Goal: Navigation & Orientation: Find specific page/section

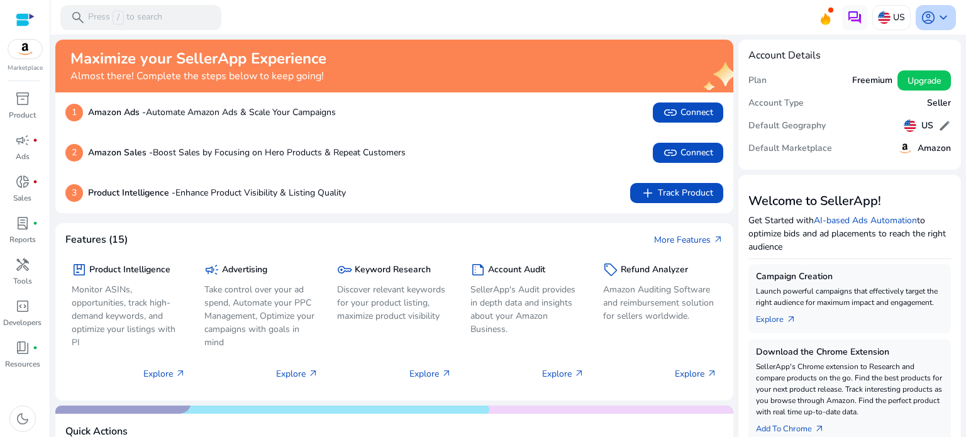
click at [927, 18] on span "account_circle" at bounding box center [927, 17] width 15 height 15
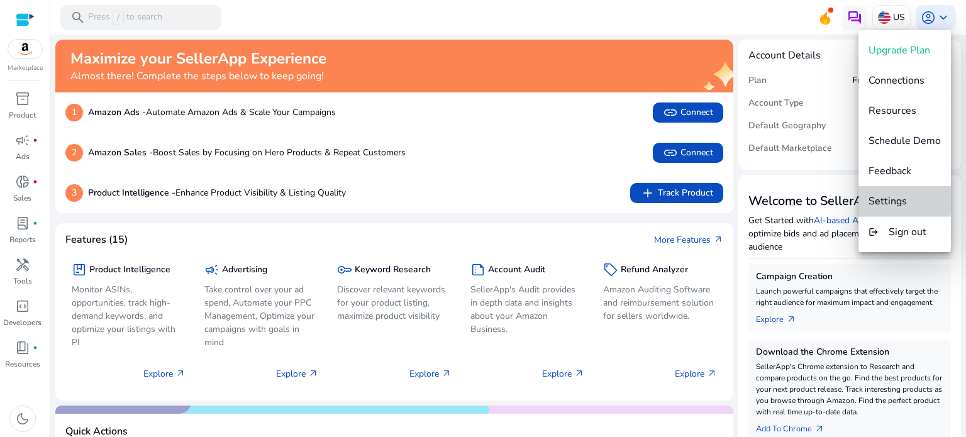
click at [884, 190] on button "Settings" at bounding box center [904, 201] width 92 height 30
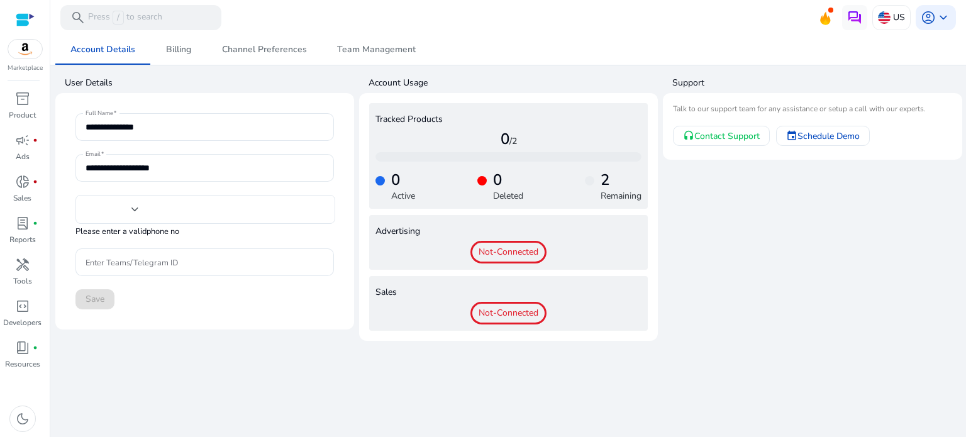
type input "****"
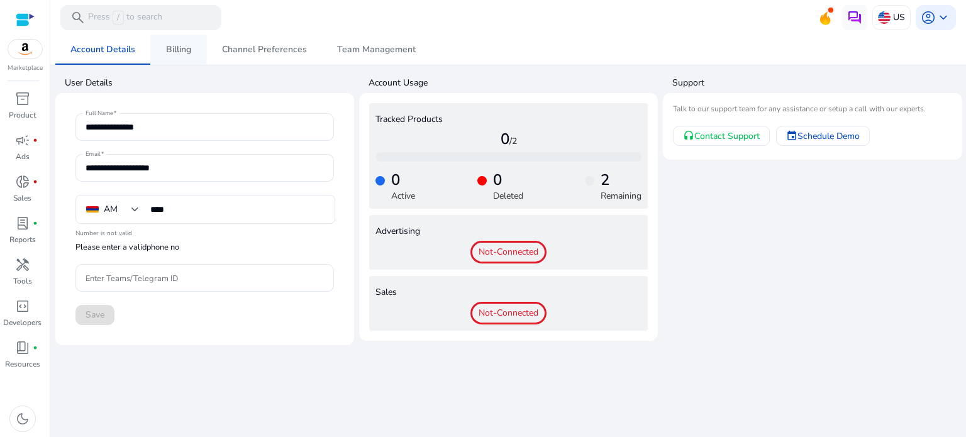
click at [172, 45] on span "Billing" at bounding box center [178, 49] width 25 height 9
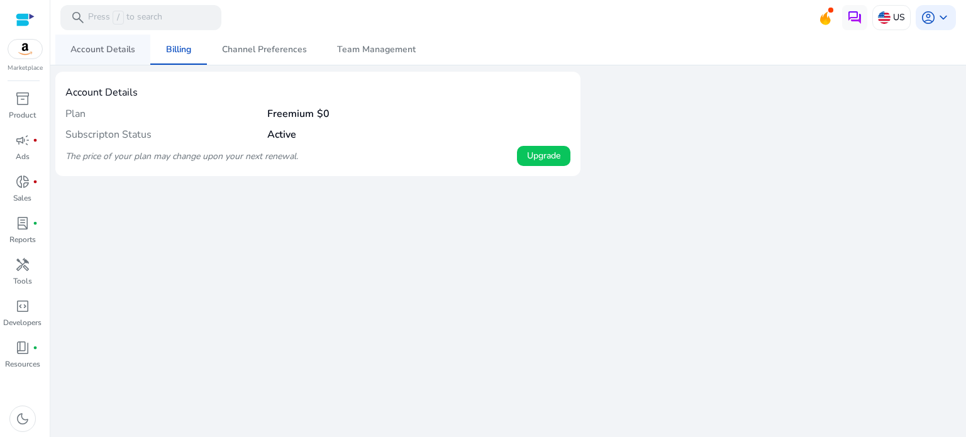
click at [116, 48] on span "Account Details" at bounding box center [102, 49] width 65 height 9
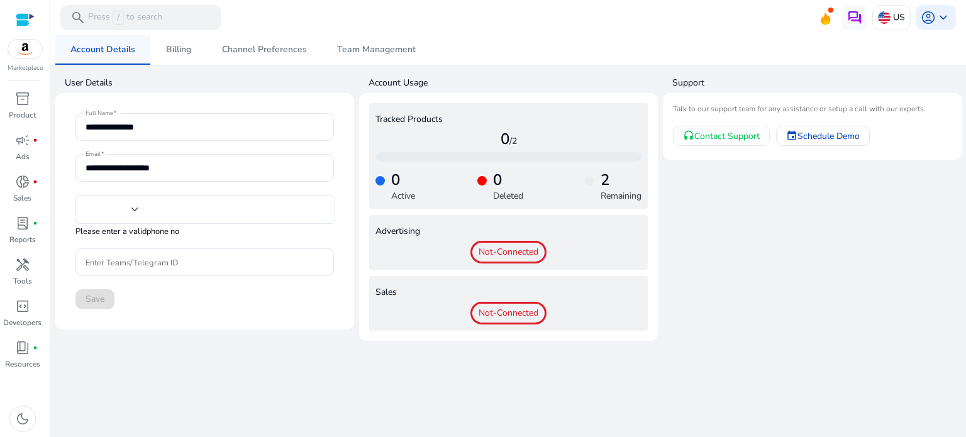
type input "****"
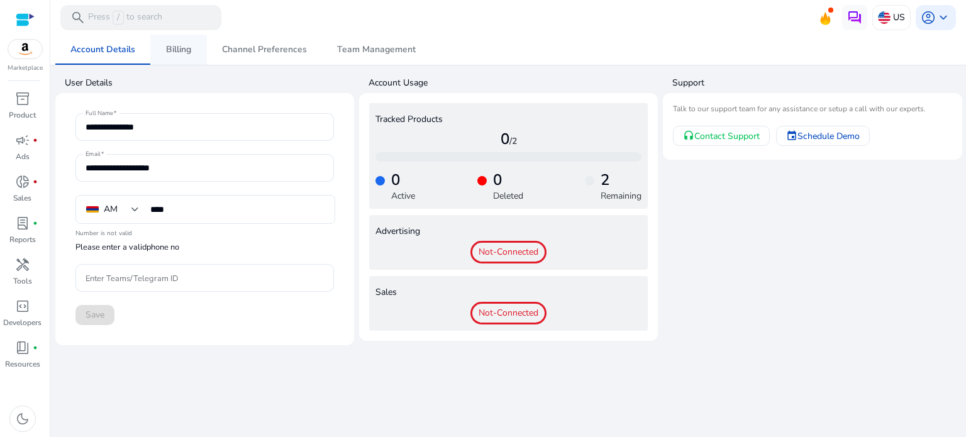
click at [186, 45] on span "Billing" at bounding box center [178, 49] width 25 height 9
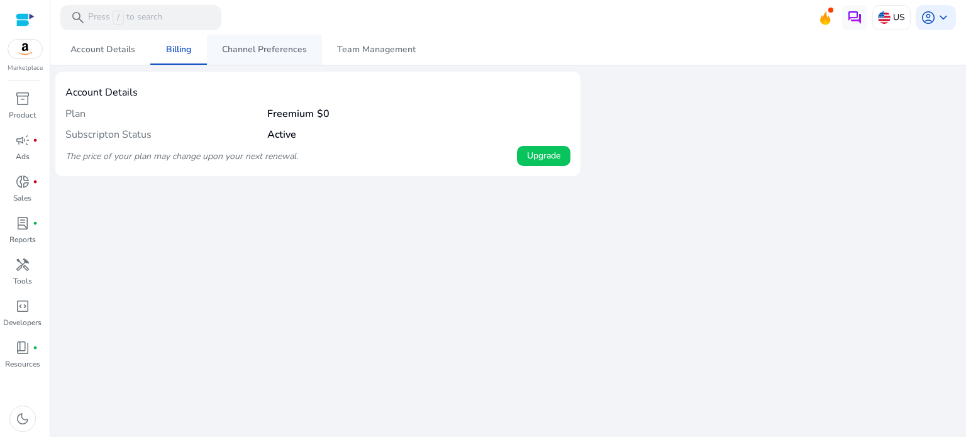
click at [251, 46] on span "Channel Preferences" at bounding box center [264, 49] width 85 height 9
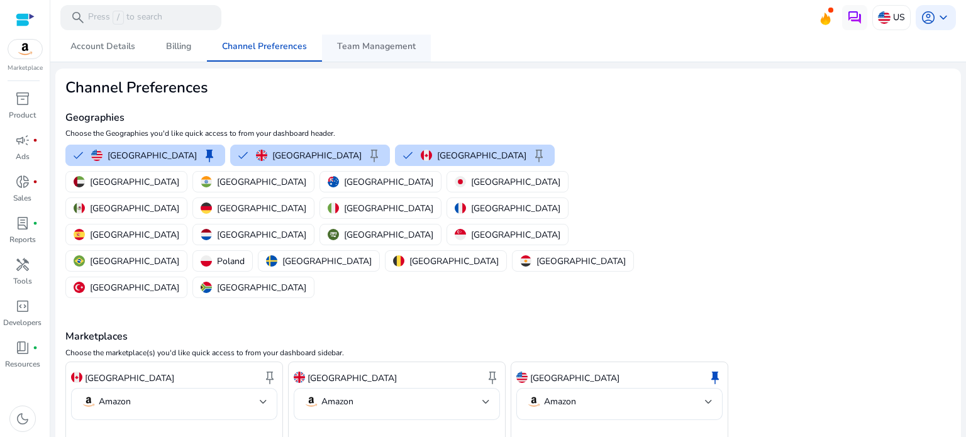
click at [373, 45] on span "Team Management" at bounding box center [376, 46] width 79 height 9
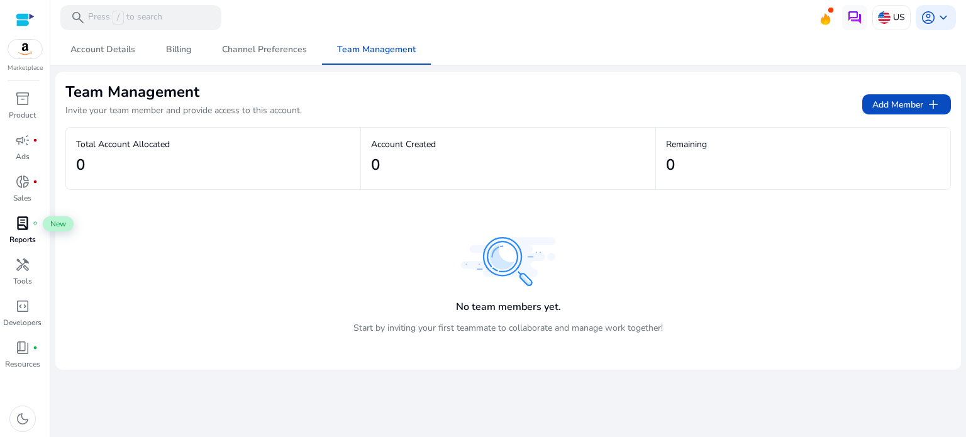
click at [22, 225] on span "lab_profile" at bounding box center [22, 223] width 15 height 15
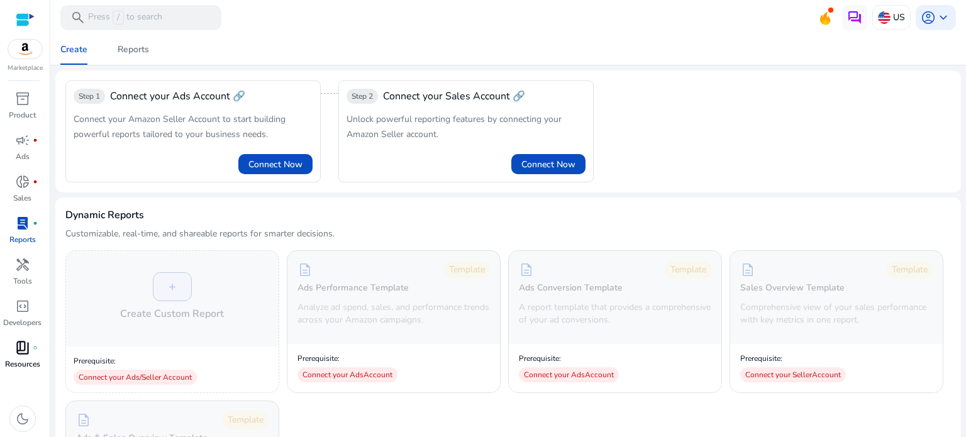
click at [21, 341] on span "book_4" at bounding box center [22, 347] width 15 height 15
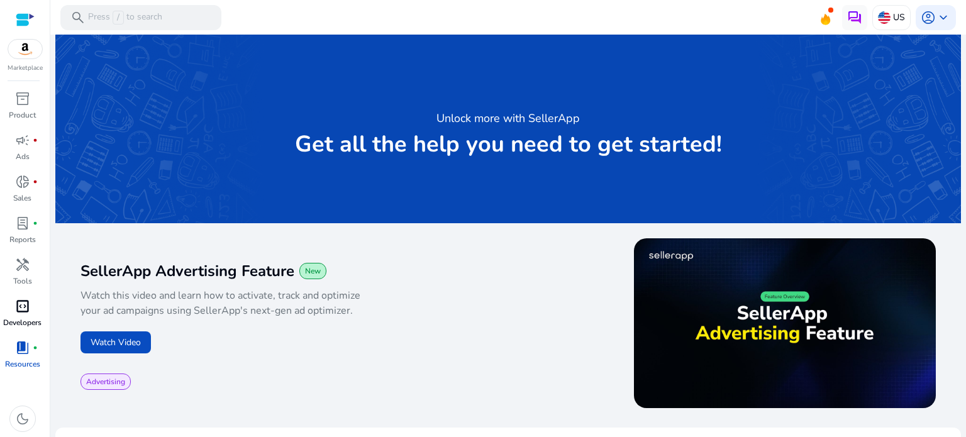
click at [20, 316] on div "code_blocks" at bounding box center [22, 306] width 35 height 20
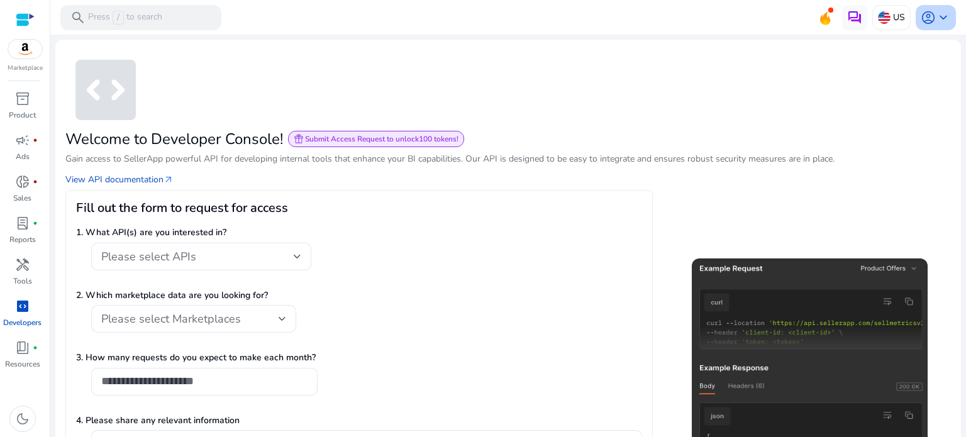
click at [924, 15] on span "account_circle" at bounding box center [927, 17] width 15 height 15
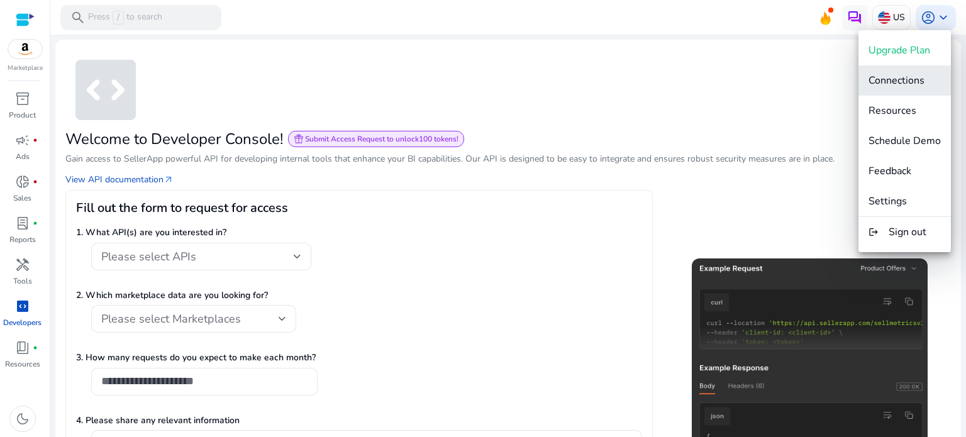
click at [880, 74] on span "Connections" at bounding box center [896, 81] width 56 height 14
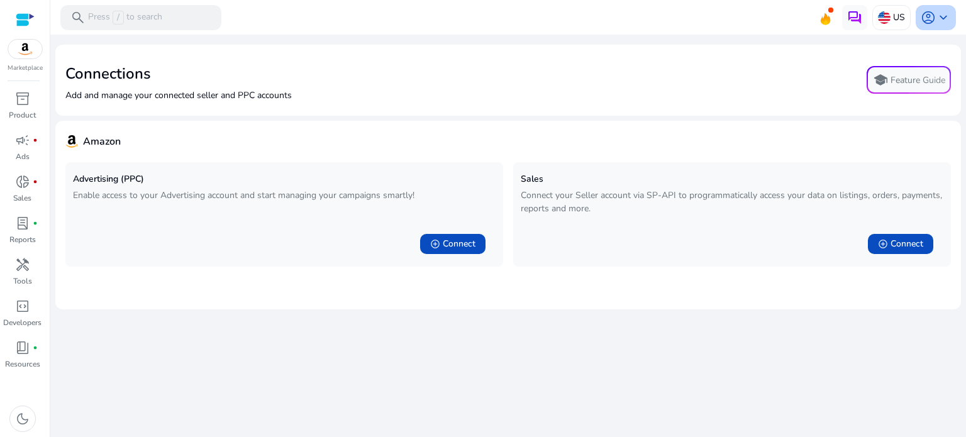
click at [933, 6] on div "account_circle keyboard_arrow_down" at bounding box center [935, 17] width 40 height 25
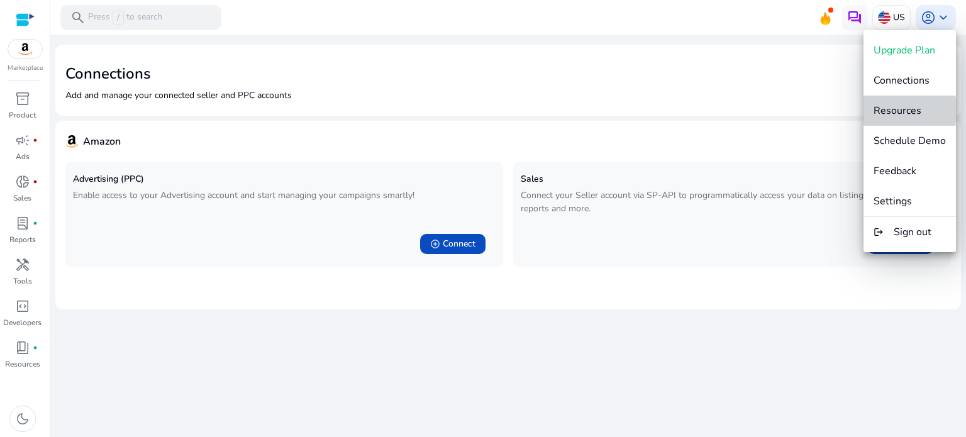
click at [903, 110] on span "Resources" at bounding box center [897, 111] width 48 height 14
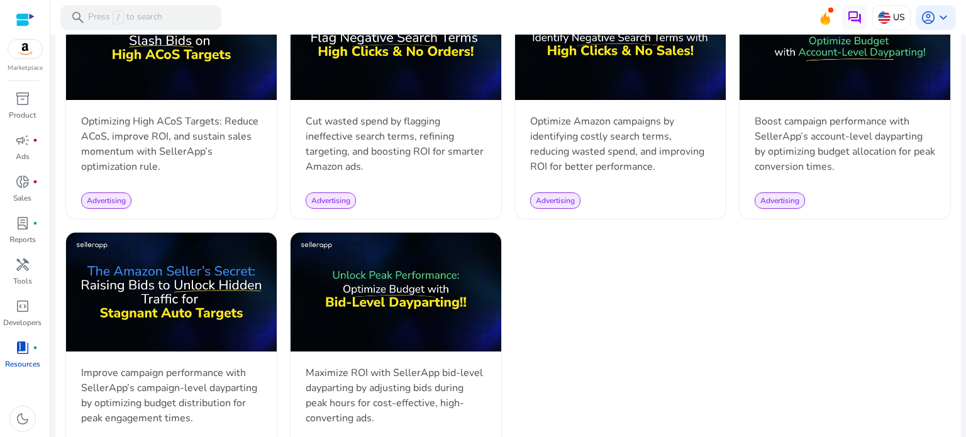
scroll to position [1231, 0]
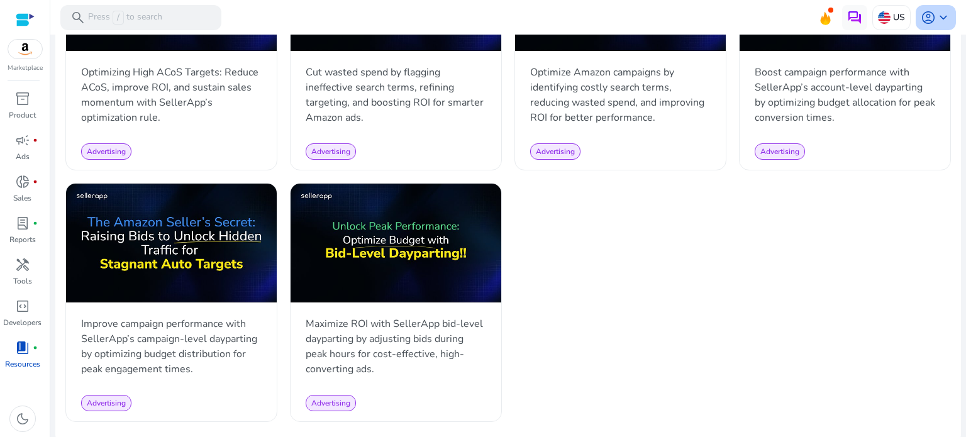
click at [920, 25] on span "account_circle" at bounding box center [927, 17] width 15 height 15
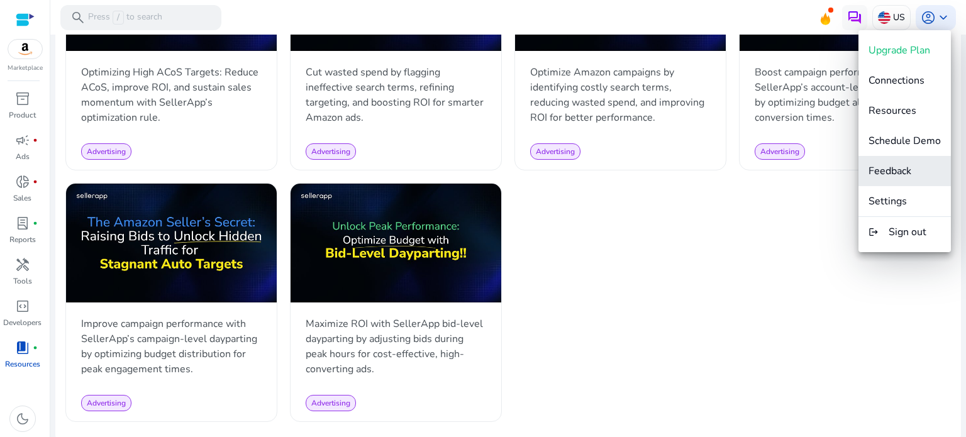
click at [901, 172] on span "Feedback" at bounding box center [889, 171] width 43 height 14
